Goal: Task Accomplishment & Management: Use online tool/utility

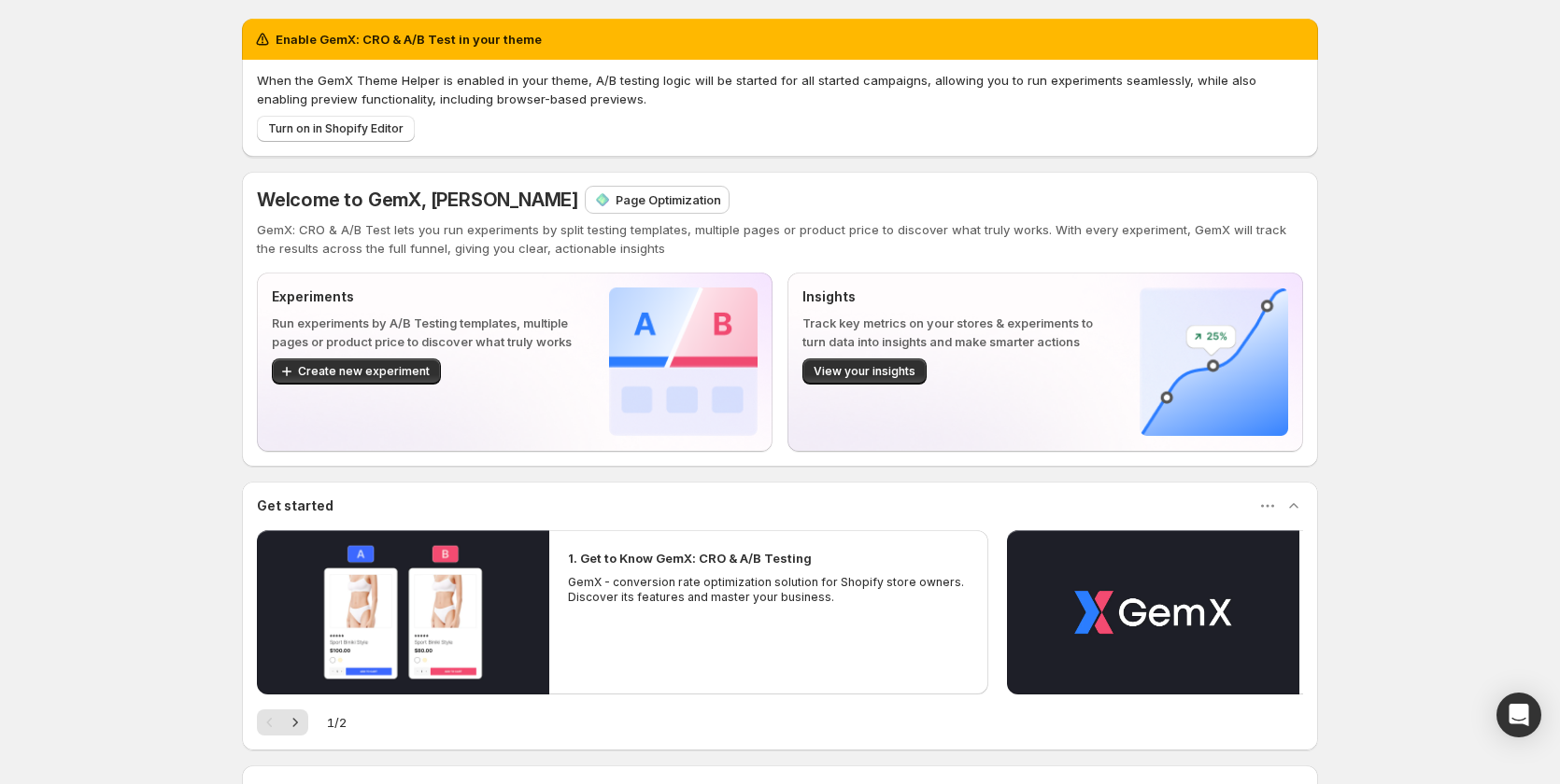
click at [622, 203] on p "Page Optimization" at bounding box center [668, 199] width 105 height 19
